Goal: Information Seeking & Learning: Learn about a topic

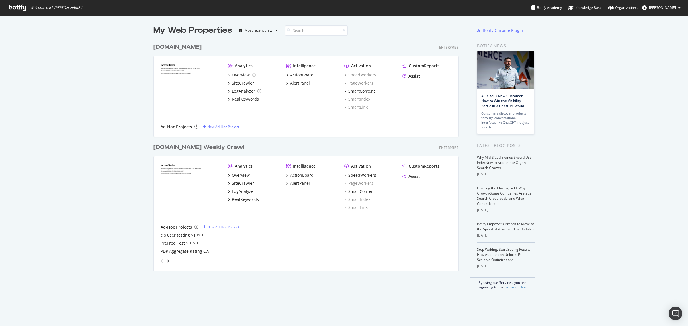
scroll to position [230, 304]
click at [192, 146] on div "[DOMAIN_NAME] Weekly Crawl" at bounding box center [198, 147] width 91 height 8
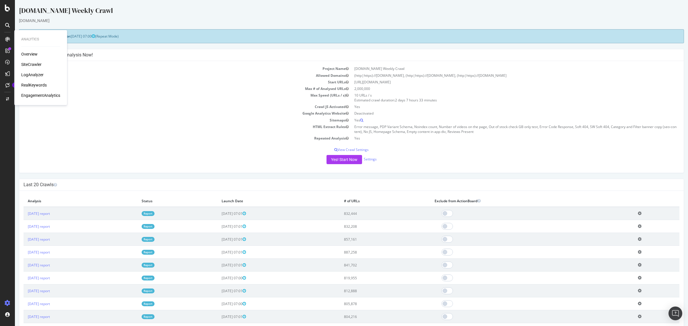
click at [33, 85] on div "RealKeywords" at bounding box center [34, 85] width 26 height 6
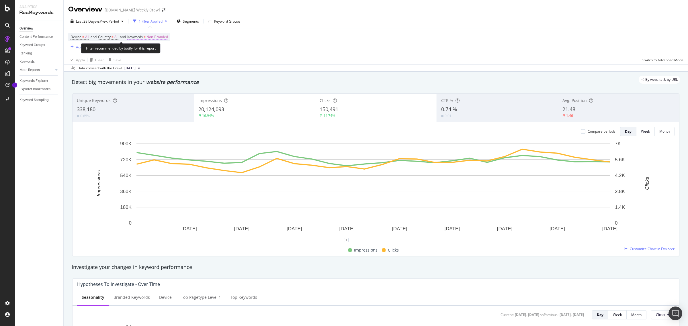
click at [155, 37] on span "Non-Branded" at bounding box center [156, 37] width 21 height 8
click at [148, 52] on span "Non-Branded" at bounding box center [148, 50] width 24 height 5
click at [148, 69] on span "Branded" at bounding box center [170, 70] width 58 height 5
click at [195, 63] on div "Apply" at bounding box center [194, 62] width 9 height 5
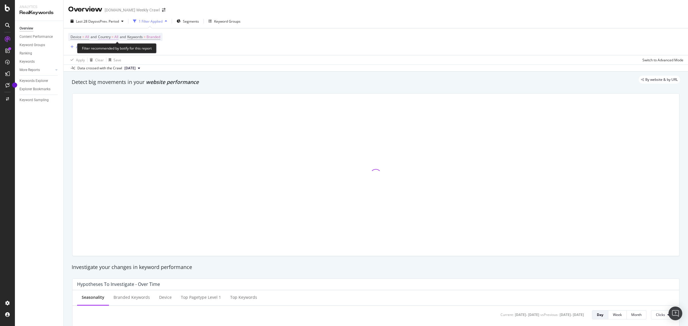
click at [113, 38] on span "Country = All" at bounding box center [108, 36] width 20 height 5
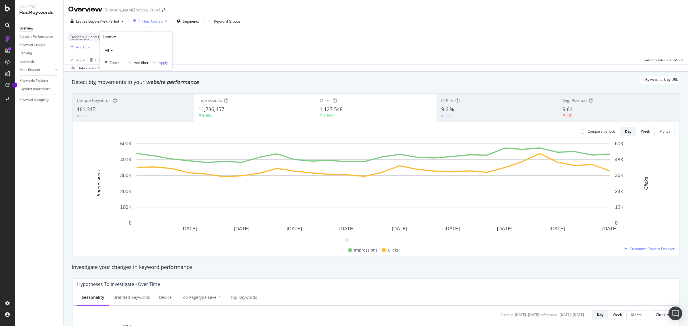
click at [109, 50] on icon at bounding box center [111, 50] width 4 height 3
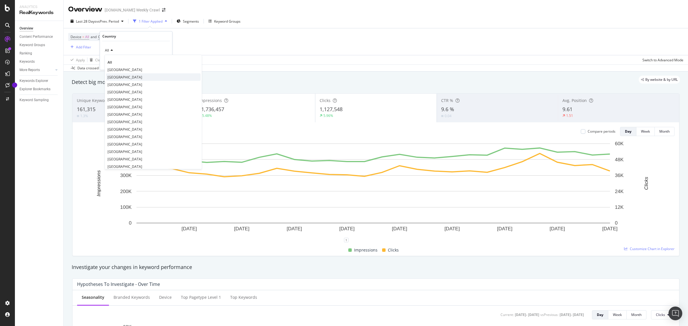
click at [127, 77] on span "[GEOGRAPHIC_DATA]" at bounding box center [124, 77] width 35 height 5
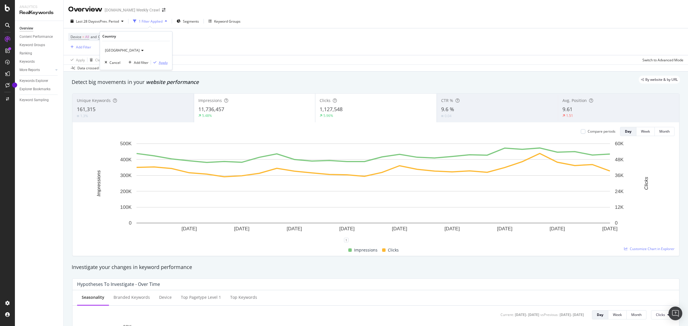
click at [162, 62] on div "Apply" at bounding box center [163, 62] width 9 height 5
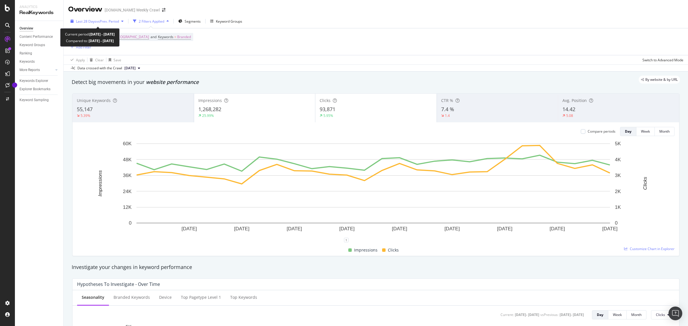
click at [93, 21] on span "Last 28 Days" at bounding box center [86, 21] width 20 height 5
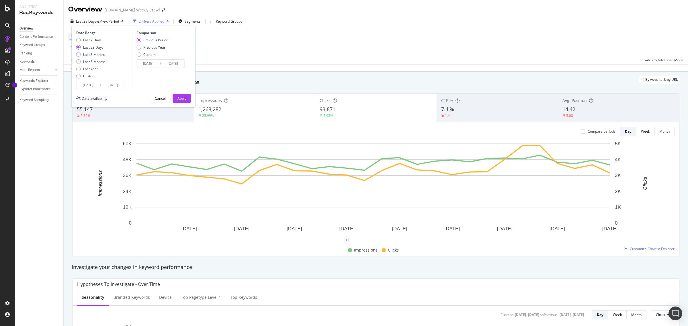
click at [92, 85] on input "2025/07/12" at bounding box center [88, 85] width 23 height 8
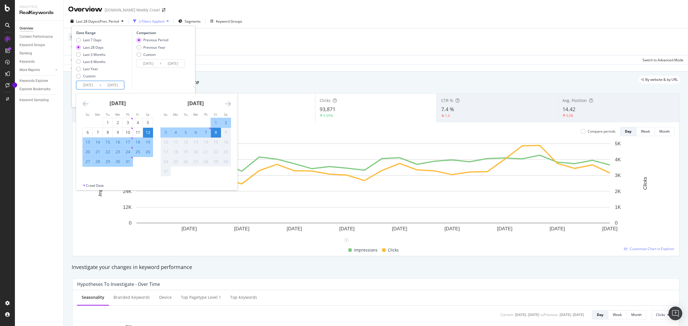
click at [85, 103] on icon "Move backward to switch to the previous month." at bounding box center [86, 103] width 6 height 7
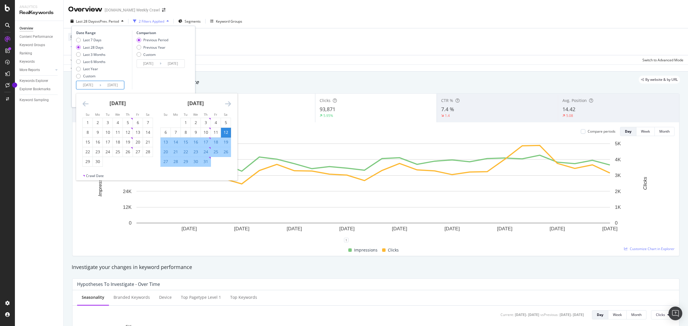
click at [85, 103] on icon "Move backward to switch to the previous month." at bounding box center [86, 103] width 6 height 7
click at [85, 102] on icon "Move backward to switch to the previous month." at bounding box center [86, 103] width 6 height 7
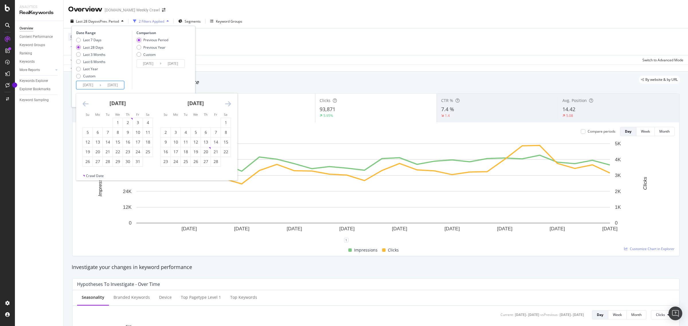
click at [85, 102] on icon "Move backward to switch to the previous month." at bounding box center [86, 103] width 6 height 7
click at [89, 122] on div "1" at bounding box center [88, 123] width 10 height 6
type input "2024/12/01"
type input "2024/03/25"
type input "2024/11/30"
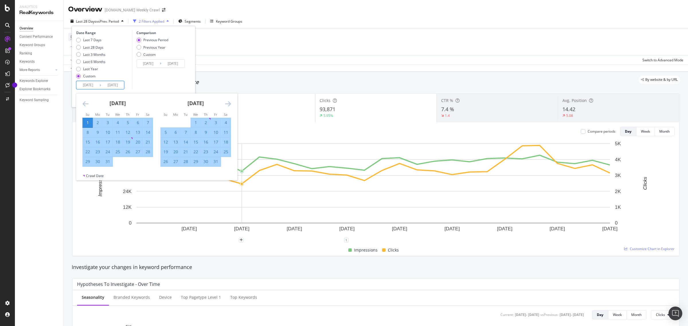
click at [229, 102] on icon "Move forward to switch to the next month." at bounding box center [228, 103] width 6 height 7
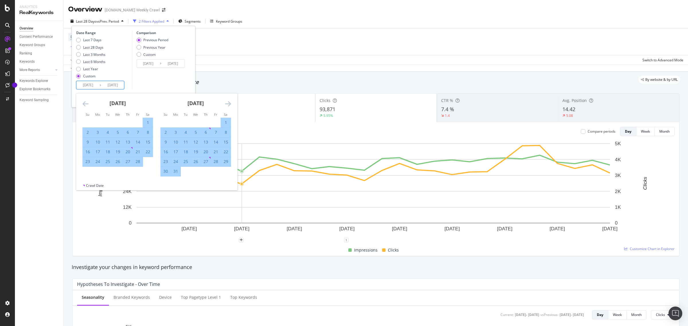
click at [229, 102] on icon "Move forward to switch to the next month." at bounding box center [228, 103] width 6 height 7
click at [225, 162] on div "31" at bounding box center [226, 162] width 10 height 6
type input "2025/05/31"
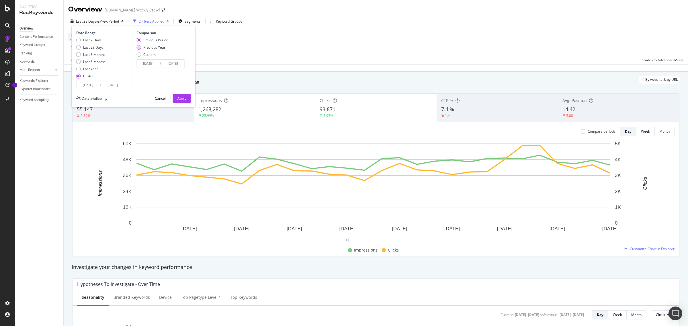
click at [139, 48] on div "Previous Year" at bounding box center [138, 47] width 5 height 5
type input "2023/12/03"
type input "2024/06/01"
click at [152, 63] on input "2023/12/03" at bounding box center [148, 64] width 23 height 8
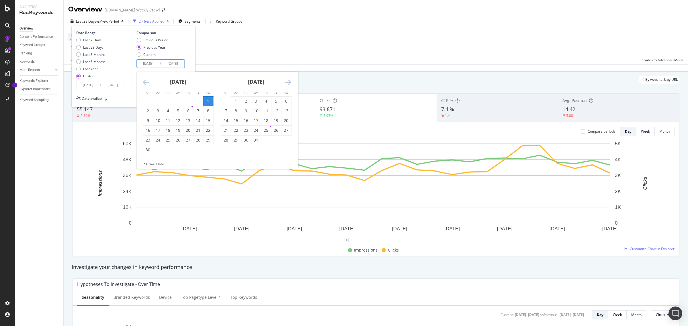
click at [145, 83] on icon "Move backward to switch to the previous month." at bounding box center [146, 82] width 6 height 7
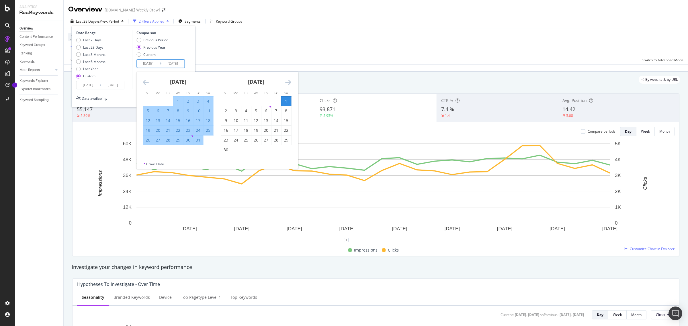
click at [145, 83] on icon "Move backward to switch to the previous month." at bounding box center [146, 82] width 6 height 7
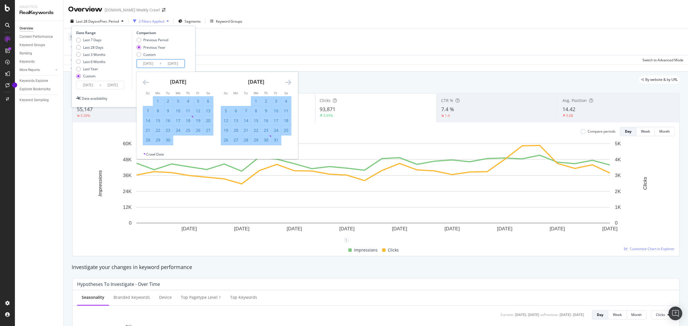
click at [145, 83] on icon "Move backward to switch to the previous month." at bounding box center [146, 82] width 6 height 7
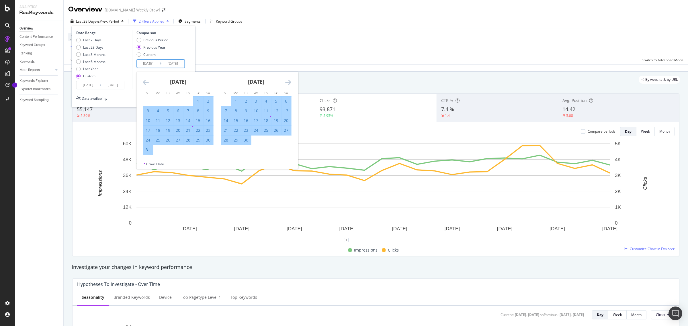
click at [145, 83] on icon "Move backward to switch to the previous month." at bounding box center [146, 82] width 6 height 7
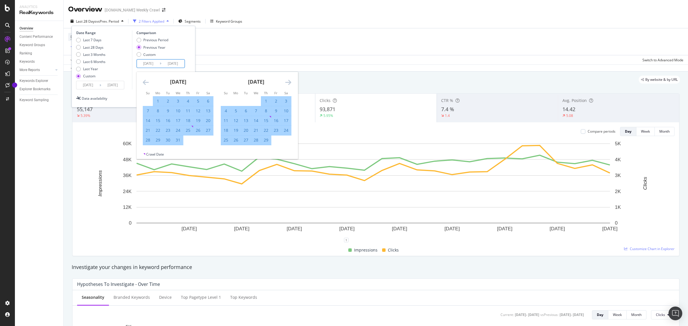
click at [145, 83] on icon "Move backward to switch to the previous month." at bounding box center [146, 82] width 6 height 7
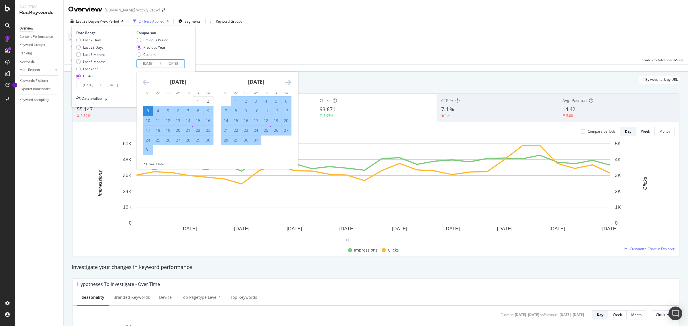
click at [145, 83] on icon "Move backward to switch to the previous month." at bounding box center [146, 82] width 6 height 7
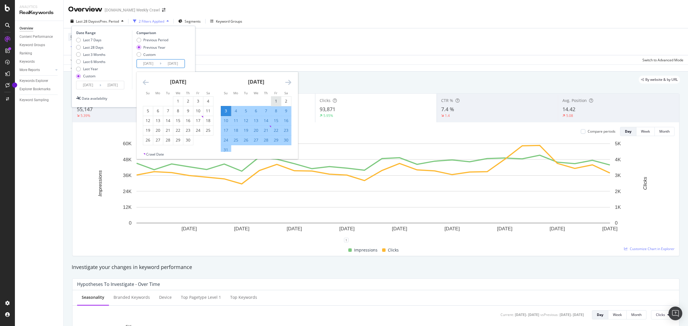
click at [277, 103] on div "1" at bounding box center [276, 101] width 10 height 6
type input "2023/12/01"
click at [289, 85] on icon "Move forward to switch to the next month." at bounding box center [288, 82] width 6 height 7
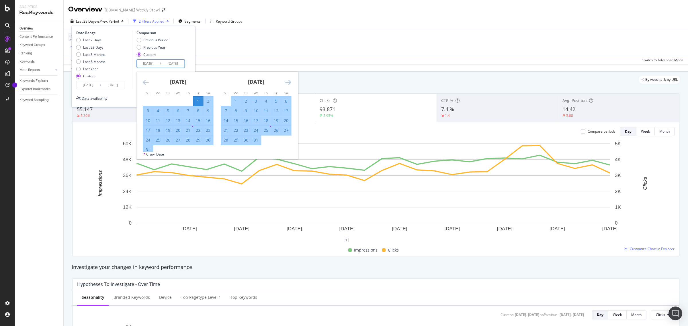
click at [287, 82] on icon "Move forward to switch to the next month." at bounding box center [288, 82] width 6 height 7
click at [287, 83] on icon "Move forward to switch to the next month." at bounding box center [288, 82] width 6 height 7
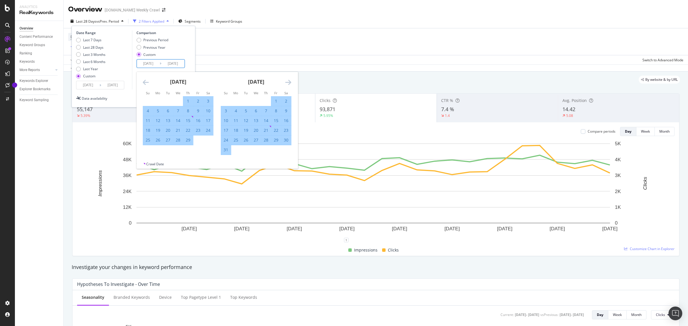
click at [287, 83] on icon "Move forward to switch to the next month." at bounding box center [288, 82] width 6 height 7
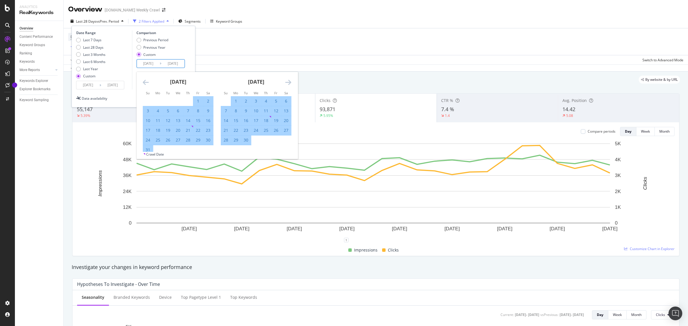
click at [290, 82] on icon "Move forward to switch to the next month." at bounding box center [288, 82] width 6 height 7
click at [276, 140] on div "31" at bounding box center [276, 140] width 10 height 6
type input "2024/05/31"
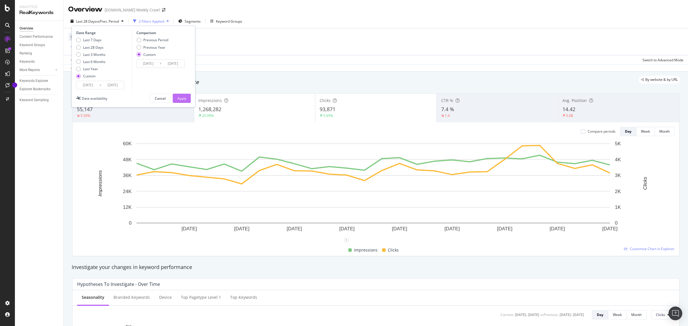
click at [177, 98] on button "Apply" at bounding box center [182, 98] width 18 height 9
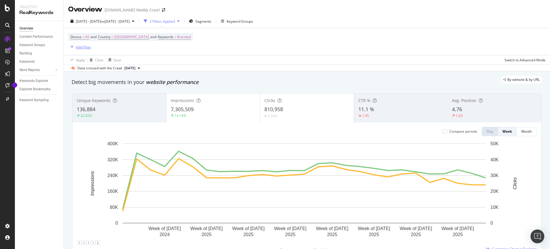
click at [84, 47] on div "Add Filter" at bounding box center [83, 47] width 15 height 5
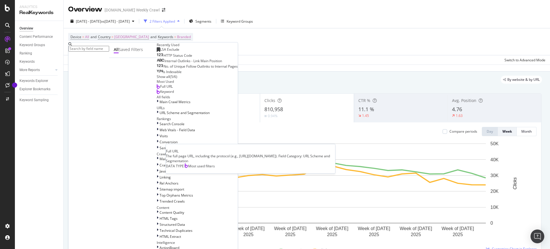
click at [160, 89] on span "Full URL" at bounding box center [166, 86] width 13 height 5
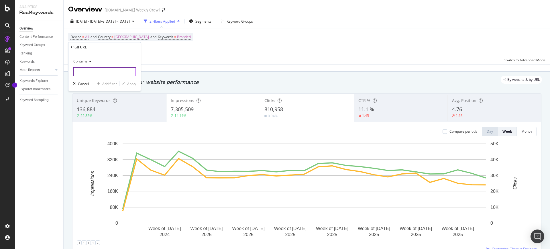
click at [89, 74] on input "text" at bounding box center [104, 71] width 63 height 9
type input "/GB/en_GB/"
click at [134, 83] on div "Apply" at bounding box center [131, 83] width 9 height 5
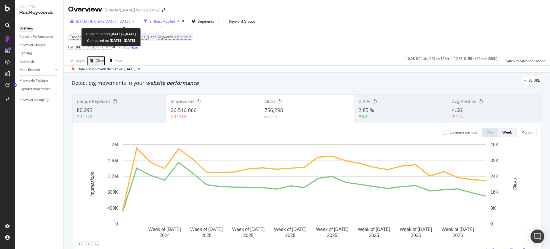
click at [101, 22] on span "[DATE] - [DATE]" at bounding box center [88, 21] width 25 height 5
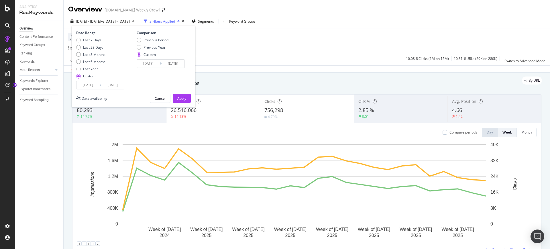
click at [281, 50] on div "Device = All and Country = United Kingdom and Keywords = Branded Full URL = ^.*…" at bounding box center [306, 42] width 477 height 28
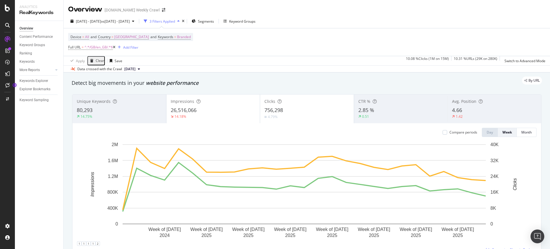
click at [271, 42] on div "Device = All and Country = United Kingdom and Keywords = Branded Full URL = ^.*…" at bounding box center [306, 42] width 477 height 28
click at [372, 114] on div "0.51" at bounding box center [400, 116] width 85 height 5
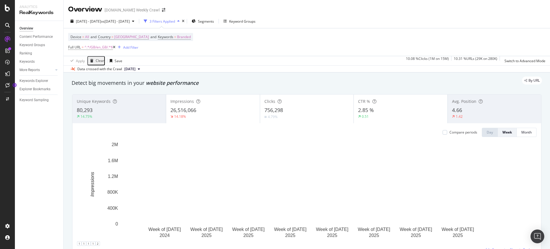
scroll to position [36, 0]
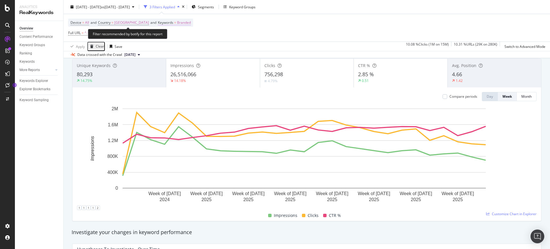
click at [183, 22] on span "Branded" at bounding box center [184, 23] width 14 height 8
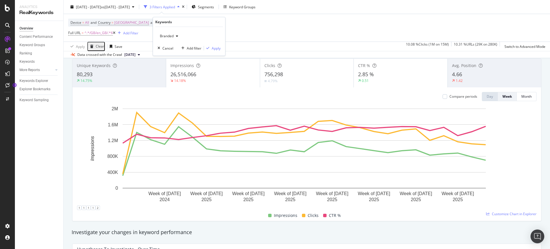
click at [167, 39] on div "Branded" at bounding box center [169, 36] width 23 height 9
click at [302, 38] on div "Device = All and Country = United Kingdom and Keywords = Branded Full URL = ^.*…" at bounding box center [306, 28] width 477 height 28
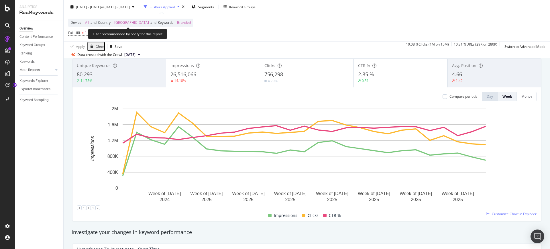
click at [166, 25] on span "Keywords" at bounding box center [165, 22] width 15 height 5
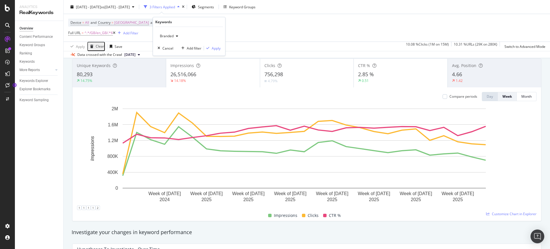
click at [264, 30] on div "Device = All and Country = United Kingdom and Keywords = Branded Full URL = ^.*…" at bounding box center [306, 28] width 477 height 28
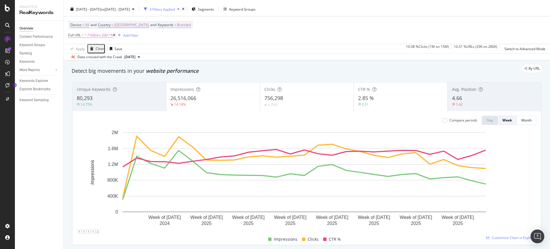
scroll to position [0, 0]
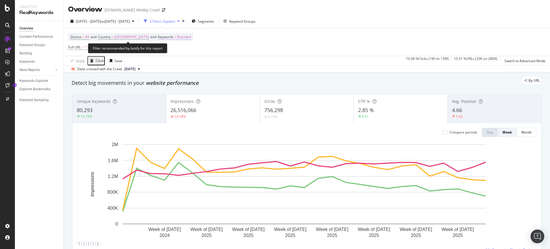
click at [177, 38] on span "Branded" at bounding box center [184, 37] width 14 height 8
click at [171, 51] on span "Branded" at bounding box center [166, 50] width 16 height 5
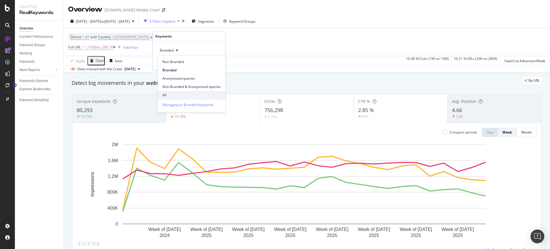
click at [168, 94] on span "All" at bounding box center [191, 95] width 58 height 5
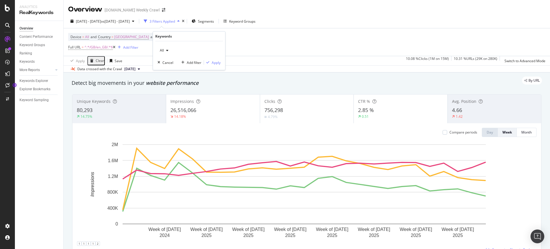
click at [211, 66] on div "All Cancel Add filter Apply" at bounding box center [189, 55] width 72 height 29
click at [214, 63] on div "Apply" at bounding box center [216, 62] width 9 height 5
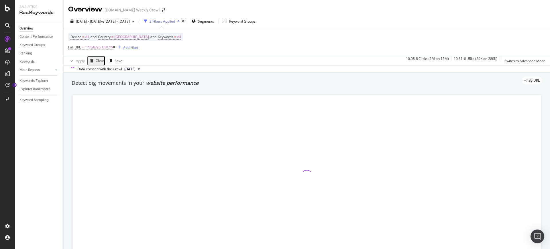
click at [138, 46] on div "Add Filter" at bounding box center [130, 47] width 15 height 5
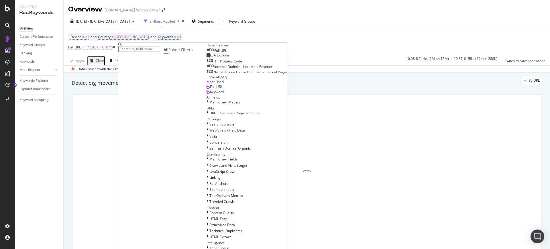
click at [281, 60] on div "Apply Clear Save 10.08 % Clicks ( 1M on 15M ) 10.31 % URLs ( 29K on 280K ) Swit…" at bounding box center [307, 60] width 487 height 9
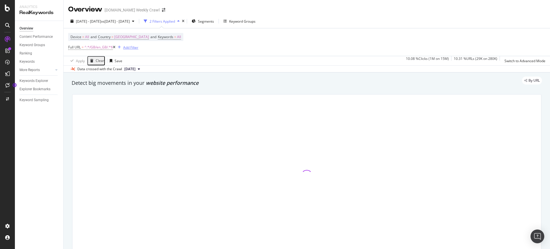
click at [130, 47] on div "Add Filter" at bounding box center [130, 47] width 15 height 5
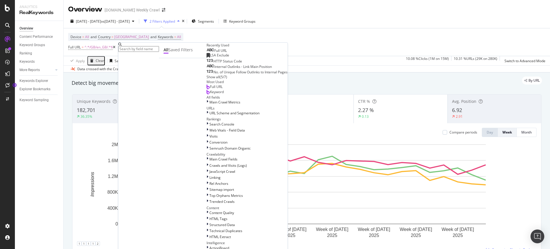
click at [282, 68] on div "Data crossed with the Crawl 2025 May. 29th" at bounding box center [307, 68] width 487 height 7
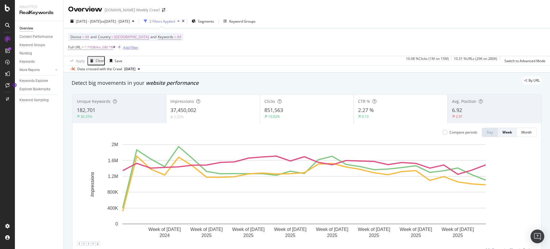
click at [138, 48] on div "Add Filter" at bounding box center [130, 47] width 15 height 5
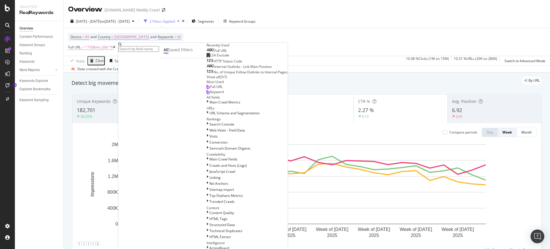
click at [210, 94] on span "Keyword" at bounding box center [217, 91] width 14 height 5
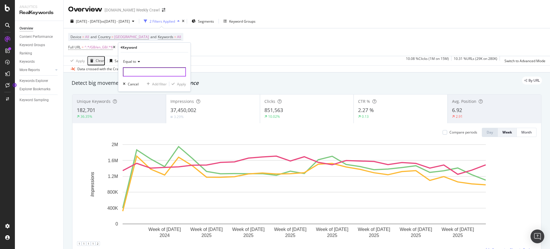
click at [138, 71] on input "text" at bounding box center [154, 71] width 63 height 9
click at [128, 64] on span "Equal to" at bounding box center [129, 61] width 13 height 5
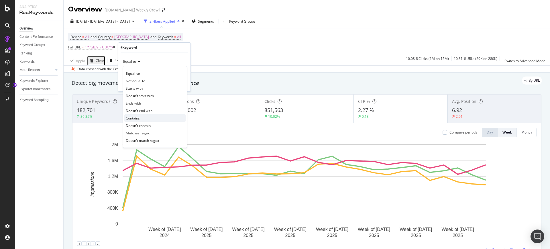
click at [148, 119] on div "Contains" at bounding box center [154, 117] width 61 height 7
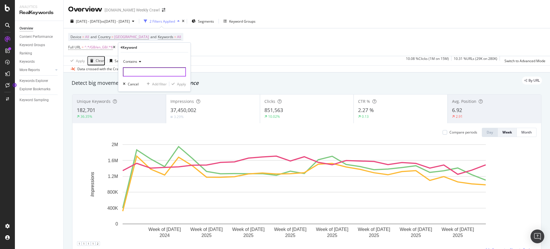
click at [132, 71] on input "text" at bounding box center [154, 71] width 63 height 9
type input "levi"
click at [181, 85] on div "Apply" at bounding box center [181, 84] width 9 height 5
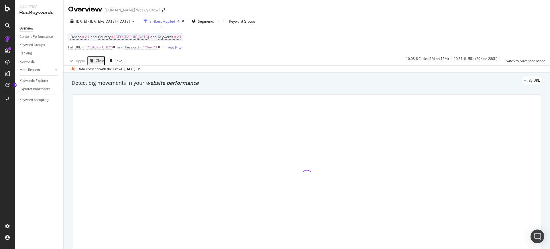
click at [150, 46] on span "^.*levi.*$" at bounding box center [149, 47] width 15 height 8
click at [149, 62] on div "Contains" at bounding box center [163, 60] width 63 height 9
click at [144, 61] on span "Contains" at bounding box center [140, 60] width 14 height 5
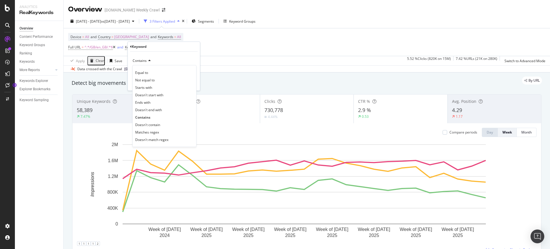
click at [145, 60] on span "Contains" at bounding box center [140, 60] width 14 height 5
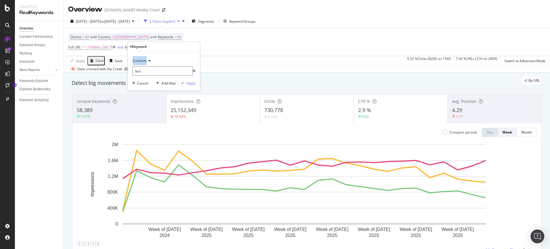
click at [145, 60] on span "Contains" at bounding box center [140, 60] width 14 height 5
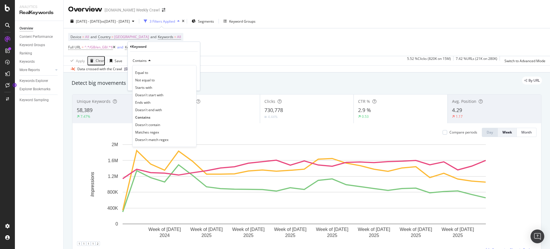
click at [288, 50] on div "Device = All and Country = United Kingdom and Keywords = All Full URL = ^.*/GB/…" at bounding box center [306, 42] width 477 height 28
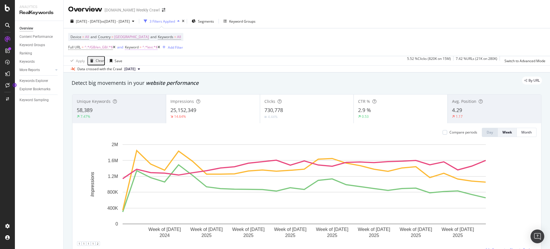
click at [151, 47] on span "^.*levi.*$" at bounding box center [149, 47] width 15 height 8
click at [260, 37] on div "Device = All and Country = United Kingdom and Keywords = All Full URL = ^.*/GB/…" at bounding box center [306, 42] width 477 height 28
click at [152, 49] on span "^.*levi.*$" at bounding box center [149, 47] width 15 height 8
click at [153, 73] on input "levi" at bounding box center [162, 70] width 60 height 9
click at [264, 51] on div "Device = All and Country = United Kingdom and Keywords = All Full URL = ^.*/GB/…" at bounding box center [306, 42] width 477 height 28
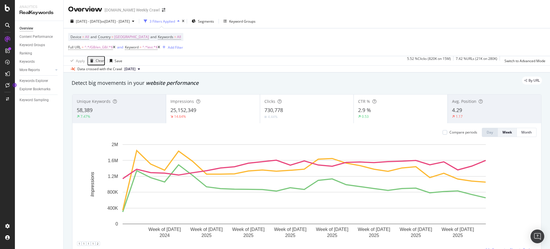
click at [136, 68] on span "[DATE]" at bounding box center [129, 68] width 11 height 5
click at [278, 72] on div "2024 Dec. 1st - 2025 May. 31st vs 2023 Dec. 1st - 2024 May. 31st 3 Filters Appl…" at bounding box center [307, 43] width 487 height 58
click at [153, 47] on span "^.*levi.*$" at bounding box center [149, 47] width 15 height 8
click at [148, 61] on icon at bounding box center [149, 60] width 4 height 3
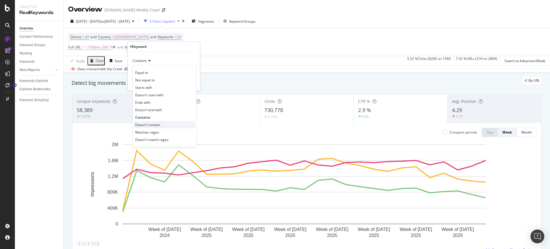
click at [159, 124] on span "Doesn't contain" at bounding box center [147, 124] width 25 height 5
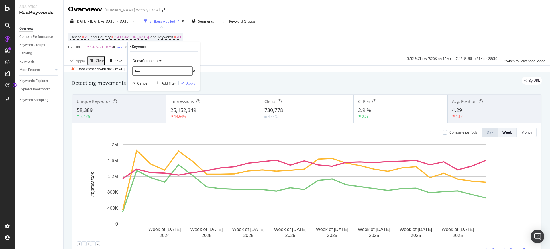
click at [190, 87] on div "Doesn't contain levi Cancel Add filter Apply" at bounding box center [164, 71] width 72 height 39
click at [190, 82] on div "Apply" at bounding box center [191, 83] width 9 height 5
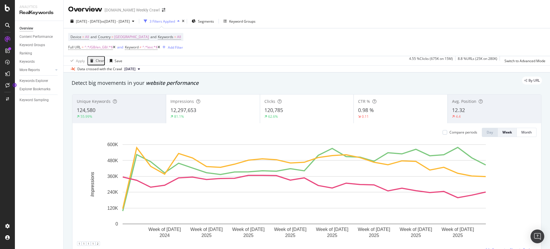
click at [115, 47] on icon at bounding box center [114, 47] width 3 height 3
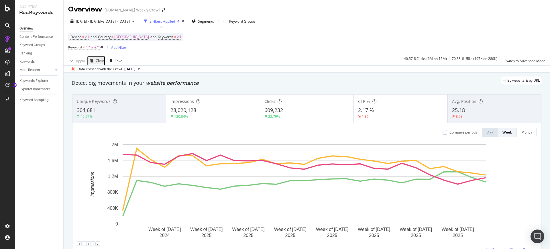
click at [121, 46] on div "Add Filter" at bounding box center [118, 47] width 15 height 5
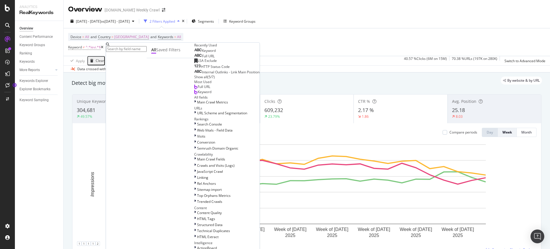
click at [198, 89] on span "Full URL" at bounding box center [204, 86] width 13 height 5
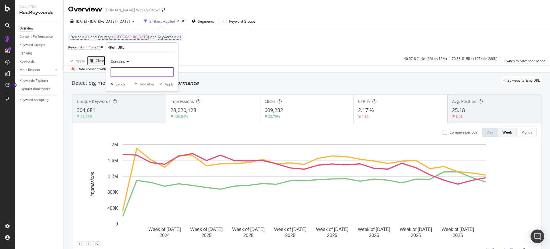
click at [127, 73] on input "text" at bounding box center [142, 71] width 63 height 9
type input "/GB/en_GB/"
click at [172, 84] on div "Apply" at bounding box center [169, 84] width 9 height 5
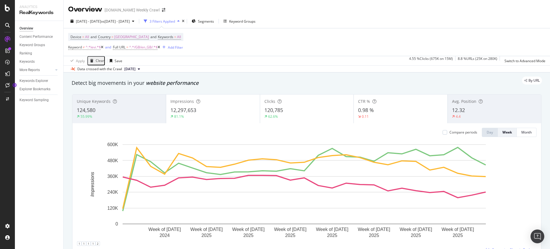
click at [241, 42] on div "Device = All and Country = United Kingdom and Keywords = All Keyword ≠ ^.*levi.…" at bounding box center [306, 42] width 477 height 28
click at [91, 48] on span "^.*levi.*$" at bounding box center [93, 47] width 15 height 8
click at [95, 62] on span "Doesn't contain" at bounding box center [85, 60] width 25 height 5
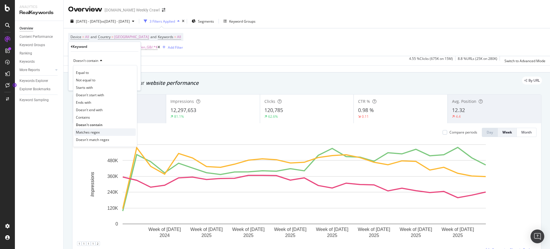
click at [96, 134] on span "Matches regex" at bounding box center [88, 132] width 24 height 5
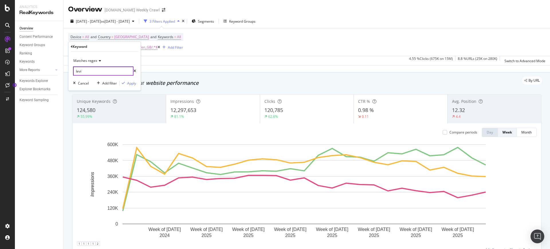
click at [92, 73] on input "levi" at bounding box center [103, 70] width 60 height 9
paste input "Locale​ Clicks (H1 '24)​ Clicks (H1 '25)​ Clicks Diff (%)​ Impr. (H1 '24)​​ Imp…"
click at [110, 71] on input "Locale​ Clicks (H1 '24)​ Clicks (H1 '25)​ Clicks Diff (%)​ Impr. (H1 '24)​​ Imp…" at bounding box center [103, 70] width 60 height 9
paste input "levi|501|511|512|502|541|247|levus|lewis|leivs|livis|lvc|lecis|lwvis|lebis|levy…"
type input "Locale​ Clicks (H1 '2levi|501|511|512|502|541|247|levus|lewis|leivs|livis|lvc|l…"
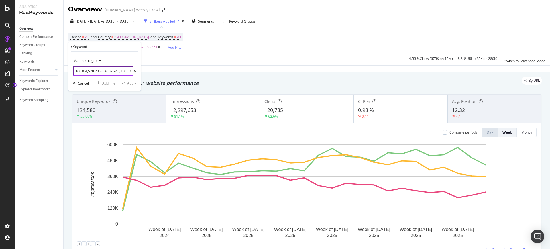
scroll to position [0, 2358]
drag, startPoint x: 124, startPoint y: 73, endPoint x: 197, endPoint y: 67, distance: 73.9
click at [197, 67] on body "Analytics RealKeywords Overview Content Performance Keyword Groups Ranking Keyw…" at bounding box center [275, 124] width 550 height 249
click at [115, 74] on input "text" at bounding box center [103, 70] width 60 height 9
drag, startPoint x: 125, startPoint y: 72, endPoint x: 40, endPoint y: 82, distance: 84.9
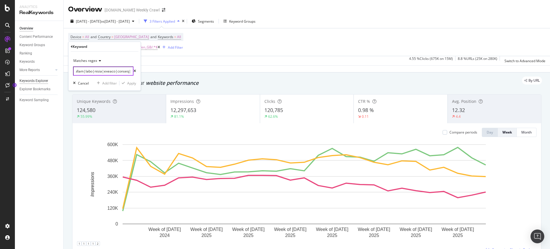
click at [40, 82] on body "Analytics RealKeywords Overview Content Performance Keyword Groups Ranking Keyw…" at bounding box center [275, 124] width 550 height 249
paste input "levi|501|511|512|502|541|247|levus|lewis|leivs|livis|lvc|lecis|lwvis|lebis|levy…"
drag, startPoint x: 108, startPoint y: 70, endPoint x: 13, endPoint y: 75, distance: 94.7
click at [13, 75] on body "Reports CustomReports DataExports Analytics RealKeywords Overview Content Perfo…" at bounding box center [275, 124] width 550 height 249
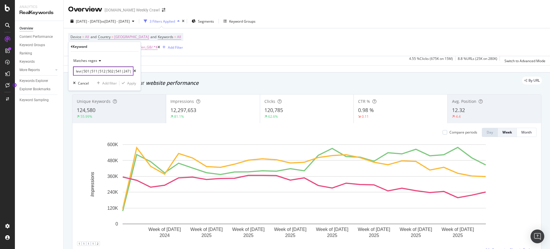
click at [85, 72] on input "levi|501|511|512|502|541|247|levus|lewis|leivs|livis|lvc|lecis|lwvis|lebis|levy…" at bounding box center [103, 70] width 60 height 9
click at [106, 72] on input "levi|501|511|512|502|541|247|levus|lewis|leivs|livis|lvc|lecis|lwvis|lebis|levy…" at bounding box center [103, 70] width 60 height 9
drag, startPoint x: 123, startPoint y: 70, endPoint x: 227, endPoint y: 69, distance: 104.0
click at [227, 69] on body "Analytics RealKeywords Overview Content Performance Keyword Groups Ranking Keyw…" at bounding box center [275, 124] width 550 height 249
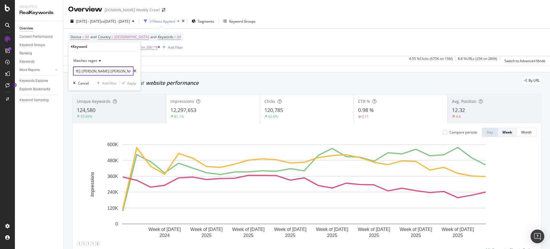
click at [123, 71] on input "levi|501|511|512|502|541|247|levus|lewis|leivs|livis|lvc|lecis|lwvis|lebis|levy…" at bounding box center [103, 70] width 60 height 9
drag, startPoint x: 127, startPoint y: 70, endPoint x: 89, endPoint y: 75, distance: 37.6
click at [89, 75] on input "levi|501|511|512|502|541|247|levus|lewis|leivs|livis|lvc|lecis|lwvis|lebis|levy…" at bounding box center [103, 70] width 60 height 9
drag, startPoint x: 126, startPoint y: 72, endPoint x: 112, endPoint y: 74, distance: 14.4
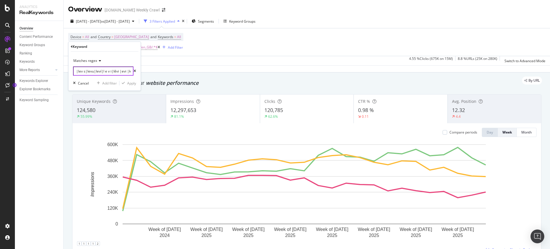
click at [112, 74] on input "levi|501|511|512|502|541|247|levus|lewis|leivs|livis|lvc|lecis|lwvis|lebis|levy…" at bounding box center [103, 70] width 60 height 9
drag, startPoint x: 99, startPoint y: 69, endPoint x: 65, endPoint y: 71, distance: 34.2
click at [65, 71] on body "Analytics RealKeywords Overview Content Performance Keyword Groups Ranking Keyw…" at bounding box center [275, 124] width 550 height 249
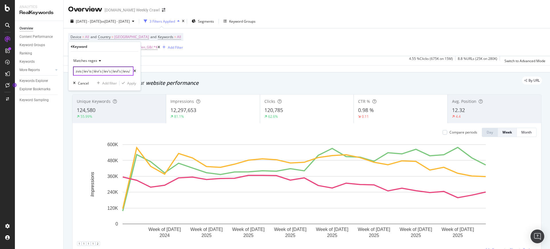
click at [110, 72] on input "levi|501|511|512|502|541|247|levus|lewis|leivs|livis|lvc|lecis|lwvis|lebis|levy…" at bounding box center [103, 70] width 60 height 9
click at [117, 71] on input "levi|501|511|512|502|541|247|levus|lewis|leivs|livis|lvc|lecis|lwvis|lebis|levy…" at bounding box center [103, 70] width 60 height 9
drag, startPoint x: 96, startPoint y: 74, endPoint x: 37, endPoint y: 77, distance: 59.7
click at [37, 77] on body "Analytics RealKeywords Overview Content Performance Keyword Groups Ranking Keyw…" at bounding box center [275, 124] width 550 height 249
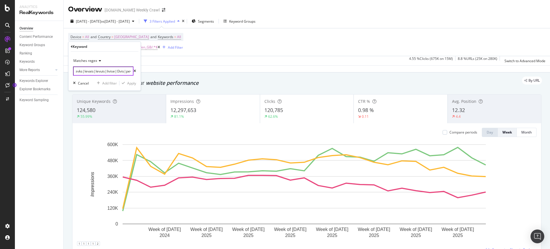
type input "levi|501|511|512|502|541|247|levus|lewis|leivs|livis|lvc|lecis|lwvis|lebis|levy…"
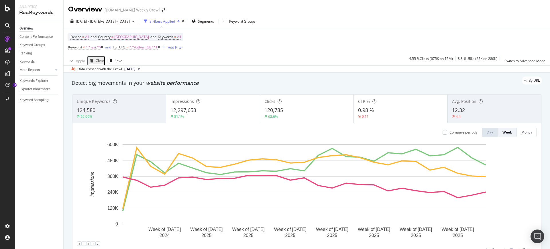
click at [208, 55] on div "Device = All and Country = United Kingdom and Keywords = All Keyword ≠ ^.*levi.…" at bounding box center [306, 42] width 477 height 28
click at [227, 54] on div "Device = All and Country = United Kingdom and Keywords = All Keyword ≠ ^.*levi.…" at bounding box center [306, 42] width 477 height 28
click at [179, 48] on div "Add Filter" at bounding box center [175, 47] width 15 height 5
click at [361, 52] on div "Device = All and Country = United Kingdom and Keywords = All Keyword ≠ ^.*levi.…" at bounding box center [306, 42] width 477 height 28
click at [170, 49] on div "Add Filter" at bounding box center [171, 47] width 23 height 6
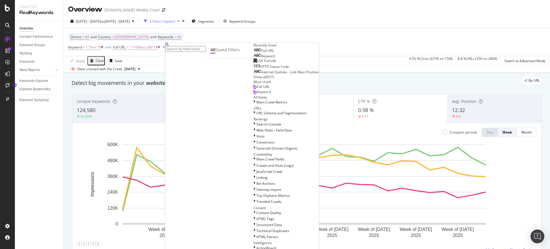
click at [254, 94] on div "Keyword" at bounding box center [262, 92] width 17 height 5
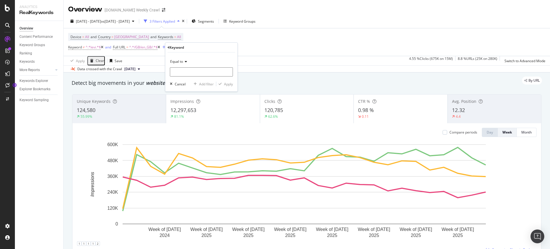
click at [184, 63] on div "Equal to" at bounding box center [201, 61] width 63 height 9
click at [193, 134] on span "Matches regex" at bounding box center [185, 133] width 24 height 5
click at [181, 67] on input "text" at bounding box center [201, 71] width 63 height 9
paste input "levi|501|511|512|502|541|247|levus|lewis|leivs|livis|lvc|lecis|lwvis|lebis|levy…"
click at [191, 72] on input "levi|501|511|512|502|541|247|levus|lewis|leivs|livis|lvc|lecis|lwvis|lebis|levy…" at bounding box center [200, 71] width 60 height 9
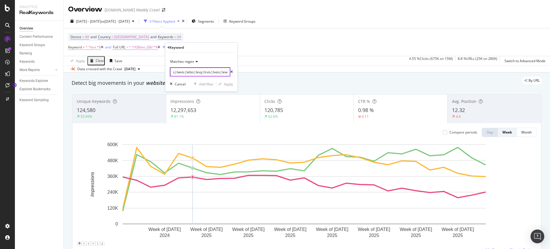
scroll to position [0, 130]
drag, startPoint x: 209, startPoint y: 72, endPoint x: 214, endPoint y: 73, distance: 4.8
click at [214, 73] on input "levi|501|511|512|502|541|247|levus|lewis|leivs|livis|lvc|lecis|lwvis|lebis|levy…" at bounding box center [200, 71] width 60 height 9
click at [213, 72] on input "levi|501|511|512|502|541|247|levus|lewis|leivs|livis|lvc|lecis|lwvis|lebis|levy…" at bounding box center [200, 71] width 60 height 9
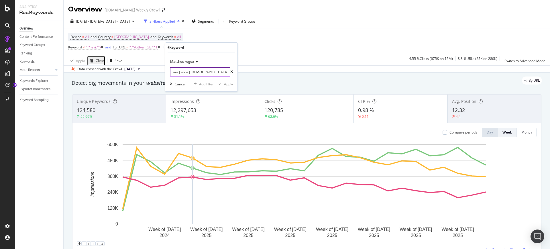
click at [187, 71] on input "levi|501|511|512|502|541|247|levus|lewis|leivs|livis|lvc|lecis|lwvis|lebis|levy…" at bounding box center [200, 71] width 60 height 9
click at [188, 73] on input "levi|501|511|512|502|541|247|levus|lewis|leivs|livis|lvc|lecis|lwvis|lebis|levy…" at bounding box center [200, 71] width 60 height 9
click at [187, 73] on input "levi|501|511|512|502|541|247|levus|lewis|leivs|livis|lvc|lecis|lwvis|lebis|levy…" at bounding box center [200, 71] width 60 height 9
click at [217, 72] on input "levi|501|511|512|502|541|247|levus|lewis|leivs|livis|lvc|lecis|lwvis|lebis|levy…" at bounding box center [200, 71] width 60 height 9
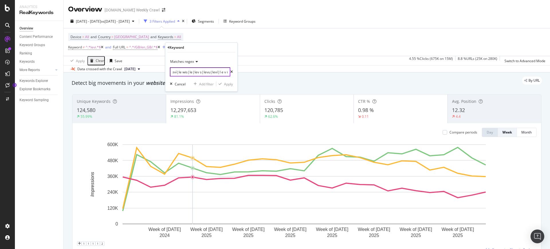
scroll to position [0, 1264]
drag, startPoint x: 216, startPoint y: 67, endPoint x: 224, endPoint y: 71, distance: 8.6
click at [224, 71] on input "levi|501|511|512|502|541|247|levus|lewis|leivs|livis|lvc|lecis|lwvis|lebis|levy…" at bounding box center [200, 71] width 60 height 9
click at [223, 71] on input "levi|501|511|512|502|541|247|levus|lewis|leivs|livis|lvc|lecis|lwvis|lebis|levy…" at bounding box center [200, 71] width 60 height 9
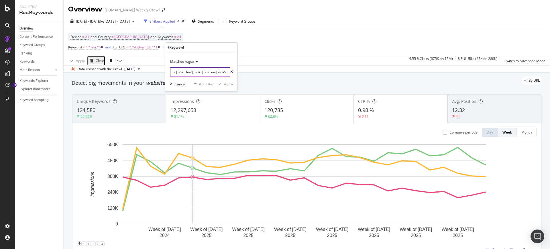
drag, startPoint x: 222, startPoint y: 72, endPoint x: 194, endPoint y: 79, distance: 29.0
click at [194, 79] on div "Matches regex levi|501|511|512|502|541|247|levus|lewis|leivs|livis|lvc|lecis|lw…" at bounding box center [201, 71] width 72 height 39
drag, startPoint x: 223, startPoint y: 72, endPoint x: 165, endPoint y: 80, distance: 58.5
click at [162, 80] on body "Analytics RealKeywords Overview Content Performance Keyword Groups Ranking Keyw…" at bounding box center [275, 124] width 550 height 249
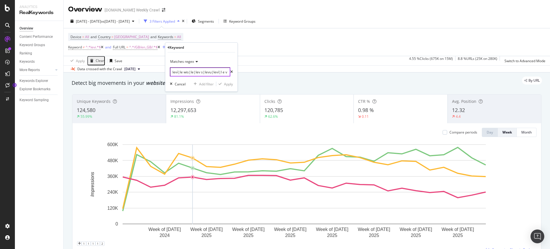
drag, startPoint x: 195, startPoint y: 74, endPoint x: 315, endPoint y: 63, distance: 120.3
click at [315, 63] on body "Analytics RealKeywords Overview Content Performance Keyword Groups Ranking Keyw…" at bounding box center [275, 124] width 550 height 249
drag, startPoint x: 185, startPoint y: 70, endPoint x: 248, endPoint y: 67, distance: 63.4
click at [248, 67] on body "Analytics RealKeywords Overview Content Performance Keyword Groups Ranking Keyw…" at bounding box center [275, 124] width 550 height 249
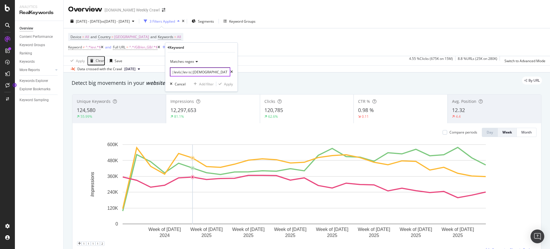
scroll to position [0, 972]
drag, startPoint x: 186, startPoint y: 75, endPoint x: 257, endPoint y: 67, distance: 70.9
click at [257, 67] on body "Analytics RealKeywords Overview Content Performance Keyword Groups Ranking Keyw…" at bounding box center [275, 124] width 550 height 249
drag, startPoint x: 202, startPoint y: 73, endPoint x: 233, endPoint y: 69, distance: 30.6
click at [232, 69] on div "levi|501|511|512|502|541|247|levus|lewis|leivs|livis|lvc|lecis|lwvis|lebis|levy…" at bounding box center [201, 71] width 63 height 9
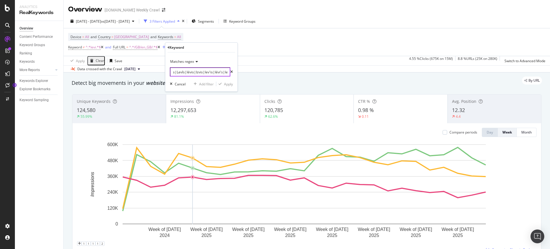
drag, startPoint x: 192, startPoint y: 73, endPoint x: 230, endPoint y: 69, distance: 38.0
click at [231, 69] on div "levi|501|511|512|502|541|247|levus|lewis|leivs|livis|lvc|lecis|lwvis|lebis|levy…" at bounding box center [201, 71] width 63 height 9
drag, startPoint x: 192, startPoint y: 71, endPoint x: 238, endPoint y: 65, distance: 46.6
click at [238, 65] on body "Analytics RealKeywords Overview Content Performance Keyword Groups Ranking Keyw…" at bounding box center [275, 124] width 550 height 249
drag, startPoint x: 192, startPoint y: 72, endPoint x: 234, endPoint y: 72, distance: 41.8
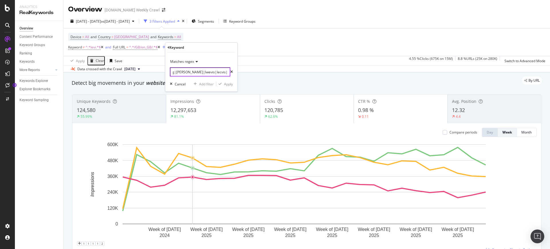
click at [234, 72] on div "Matches regex levi|501|511|512|502|541|247|levus|lewis|leivs|livis|lvc|lecis|lw…" at bounding box center [201, 71] width 72 height 39
drag, startPoint x: 194, startPoint y: 71, endPoint x: 237, endPoint y: 69, distance: 43.0
click at [237, 69] on div "Matches regex levi|501|511|512|502|541|247|levus|lewis|leivs|livis|lvc|lecis|lw…" at bounding box center [201, 71] width 72 height 39
drag, startPoint x: 197, startPoint y: 72, endPoint x: 232, endPoint y: 71, distance: 34.7
click at [232, 71] on div "levi|501|511|512|502|541|247|levus|lewis|leivs|livis|lvc|lecis|lwvis|lebis|levy…" at bounding box center [201, 71] width 63 height 9
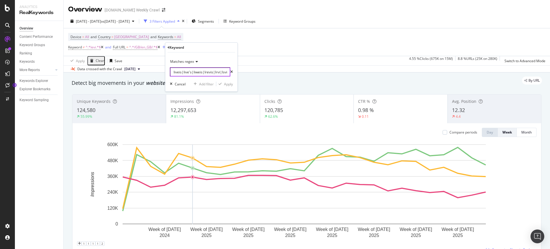
drag, startPoint x: 197, startPoint y: 75, endPoint x: 235, endPoint y: 72, distance: 38.8
click at [235, 72] on div "Matches regex levi|501|511|512|502|541|247|levus|lewis|leivs|livis|lvc|lecis|lw…" at bounding box center [201, 71] width 72 height 39
drag, startPoint x: 191, startPoint y: 72, endPoint x: 224, endPoint y: 70, distance: 33.0
click at [224, 70] on input "levi|501|511|512|502|541|247|levus|lewis|leivs|livis|lvc|lecis|lwvis|lebis|levy…" at bounding box center [200, 71] width 60 height 9
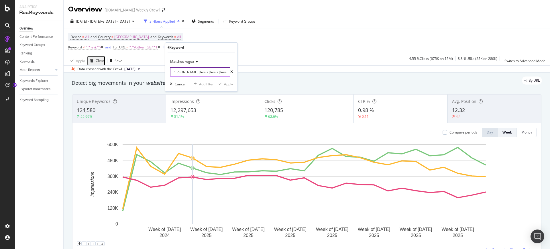
drag, startPoint x: 220, startPoint y: 73, endPoint x: 227, endPoint y: 71, distance: 6.6
click at [235, 69] on div "Matches regex levi|501|511|512|502|541|247|levus|lewis|leivs|livis|lvc|lecis|lw…" at bounding box center [201, 71] width 72 height 39
click at [217, 72] on input "levi|501|511|512|502|541|247|levus|lewis|leivs|livis|lvc|lecis|lwvis|lebis|levy…" at bounding box center [200, 71] width 60 height 9
drag, startPoint x: 201, startPoint y: 73, endPoint x: 221, endPoint y: 74, distance: 20.1
click at [221, 74] on input "levi|501|511|512|502|541|247|levus|lewis|leivs|livis|lvc|lecis|lwvis|lebis|levy…" at bounding box center [200, 71] width 60 height 9
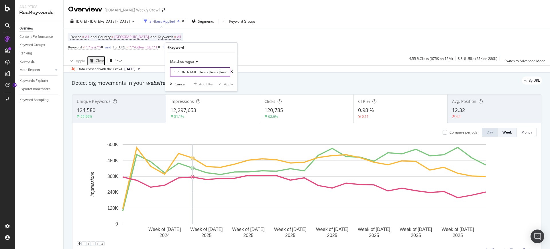
click at [219, 73] on input "levi|501|511|512|502|541|247|levus|lewis|leivs|livis|lvc|lecis|lwvis|lebis|levy…" at bounding box center [200, 71] width 60 height 9
drag, startPoint x: 187, startPoint y: 71, endPoint x: 229, endPoint y: 72, distance: 42.4
click at [229, 72] on div "levi|501|511|512|502|541|247|levus|lewis|leivs|livis|lvc|lecis|lwvis|lebis|levy…" at bounding box center [201, 71] width 63 height 9
type input "levi|501|511|512|502|541|247|levus|lewis|leivs|livis|lvc|lecis|lwvis|lebis|levy…"
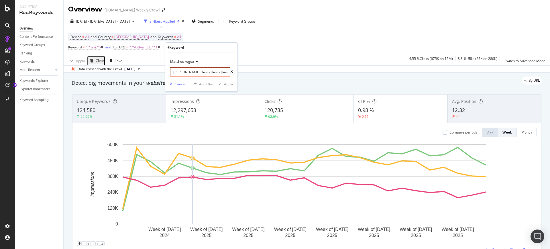
scroll to position [0, 0]
click at [176, 82] on div "Cancel" at bounding box center [180, 84] width 11 height 5
click at [248, 42] on div "Device = All and Country = United Kingdom and Keywords = All Keyword ≠ ^.*levi.…" at bounding box center [306, 42] width 477 height 28
click at [285, 65] on div "Data crossed with the Crawl 2025 May. 29th" at bounding box center [307, 68] width 487 height 7
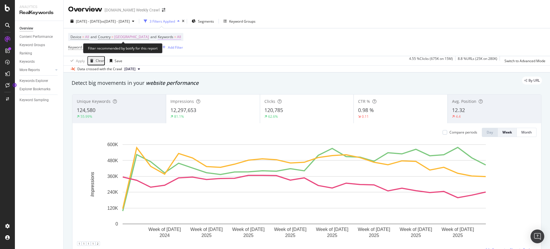
click at [168, 38] on span "Keywords = All" at bounding box center [169, 36] width 23 height 5
click at [287, 52] on div "Device = All and Country = United Kingdom and Keywords = All Keyword ≠ ^.*levi.…" at bounding box center [306, 42] width 477 height 28
click at [172, 35] on span "Keywords = All" at bounding box center [169, 36] width 23 height 5
click at [164, 50] on div "button" at bounding box center [167, 50] width 7 height 3
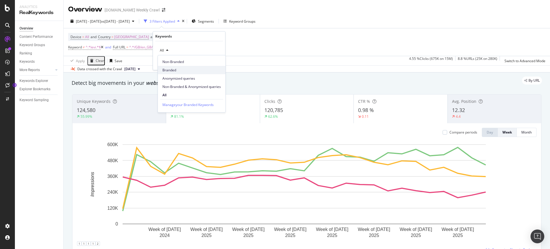
click at [171, 70] on span "Branded" at bounding box center [191, 70] width 58 height 5
click at [217, 62] on div "Apply" at bounding box center [216, 62] width 9 height 5
